Goal: Information Seeking & Learning: Check status

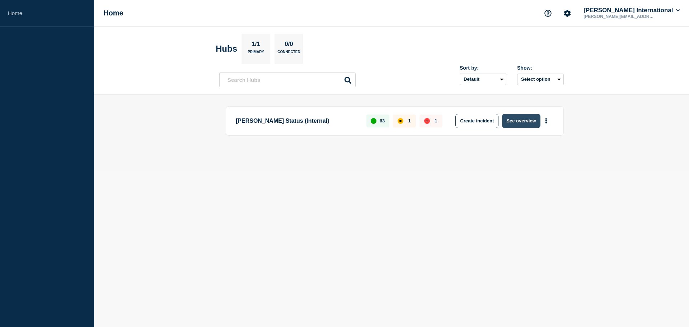
click at [516, 121] on button "See overview" at bounding box center [521, 121] width 38 height 14
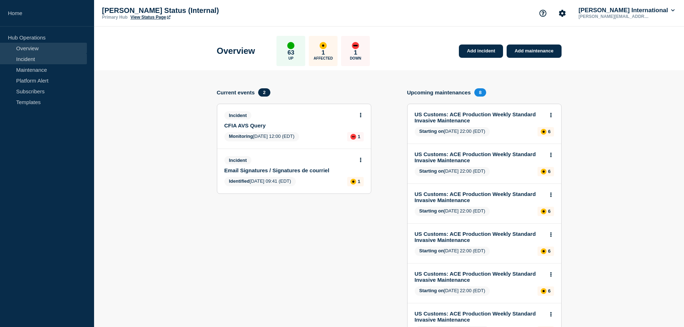
click at [57, 62] on link "Incident" at bounding box center [43, 58] width 87 height 11
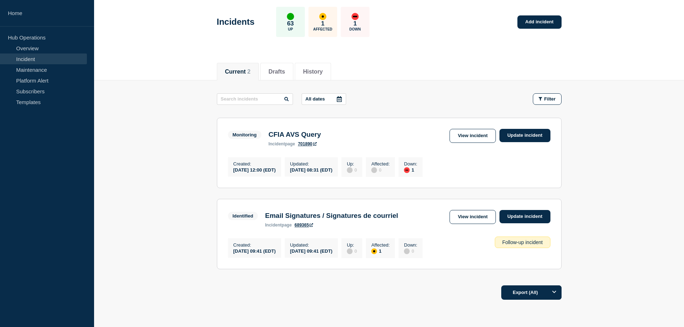
scroll to position [72, 0]
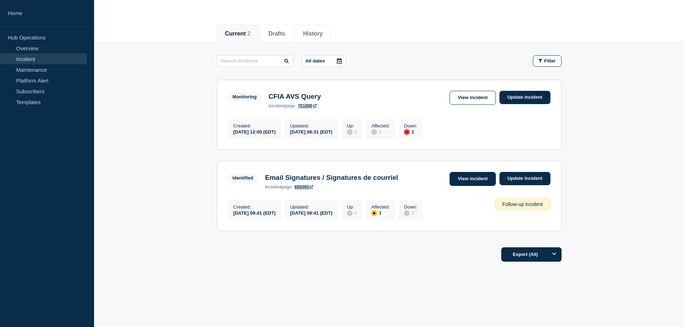
click at [468, 182] on link "View incident" at bounding box center [472, 179] width 46 height 14
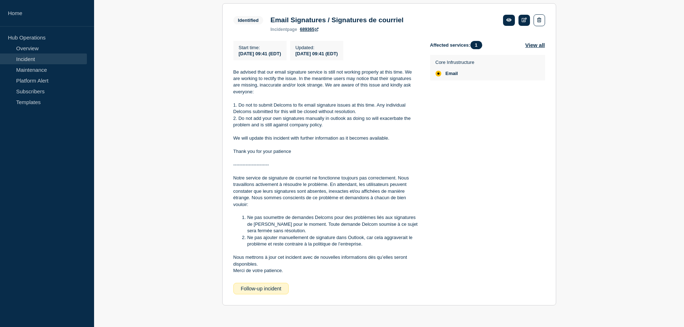
scroll to position [107, 0]
